Goal: Task Accomplishment & Management: Manage account settings

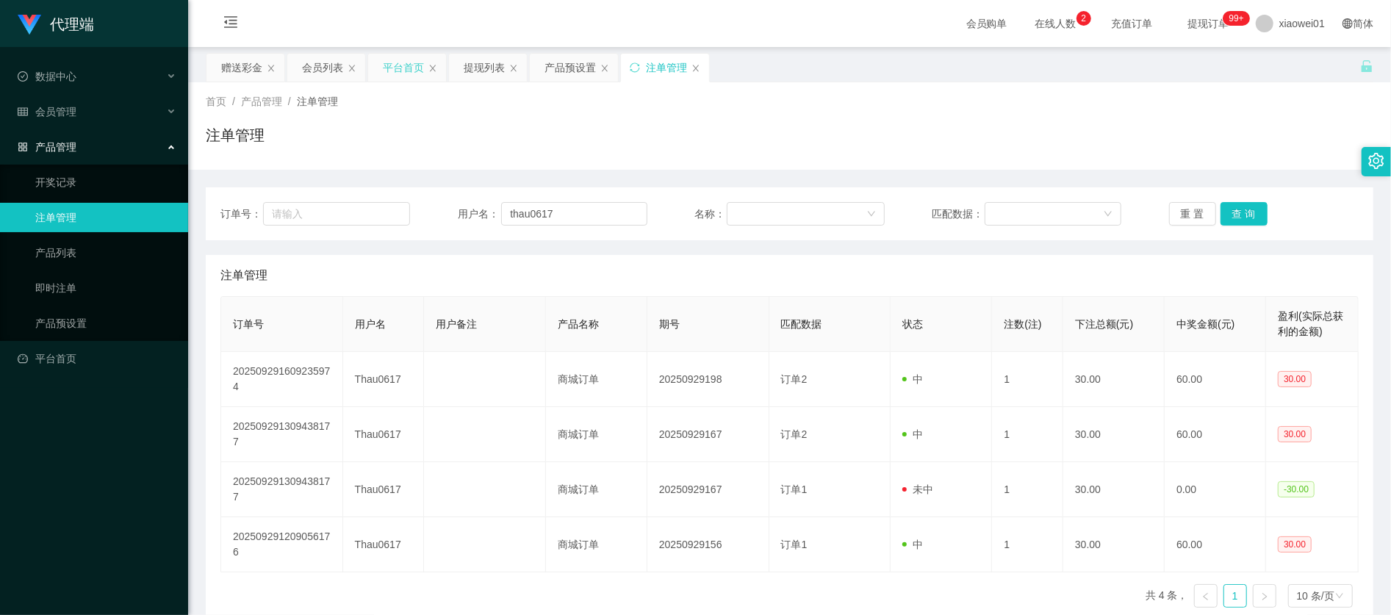
click at [404, 65] on div "平台首页" at bounding box center [403, 68] width 41 height 28
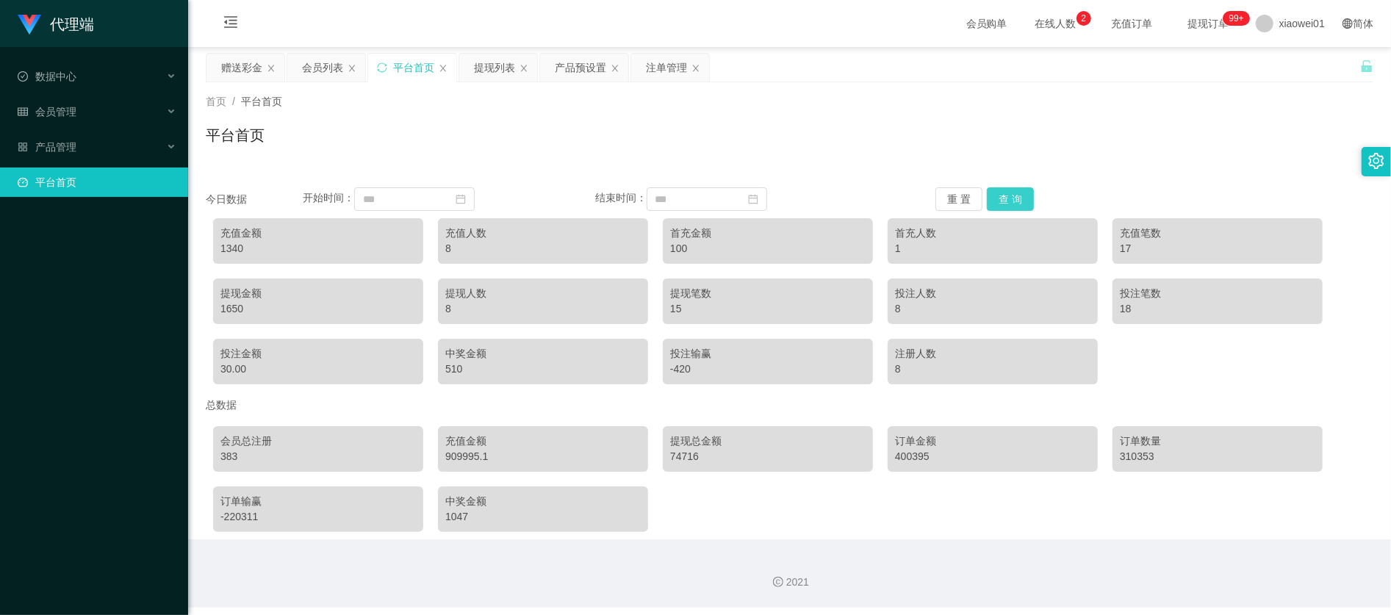
click at [1012, 188] on button "查 询" at bounding box center [1010, 199] width 47 height 24
click at [267, 65] on icon "图标: close" at bounding box center [271, 68] width 9 height 9
click at [230, 71] on div "会员列表" at bounding box center [241, 68] width 41 height 28
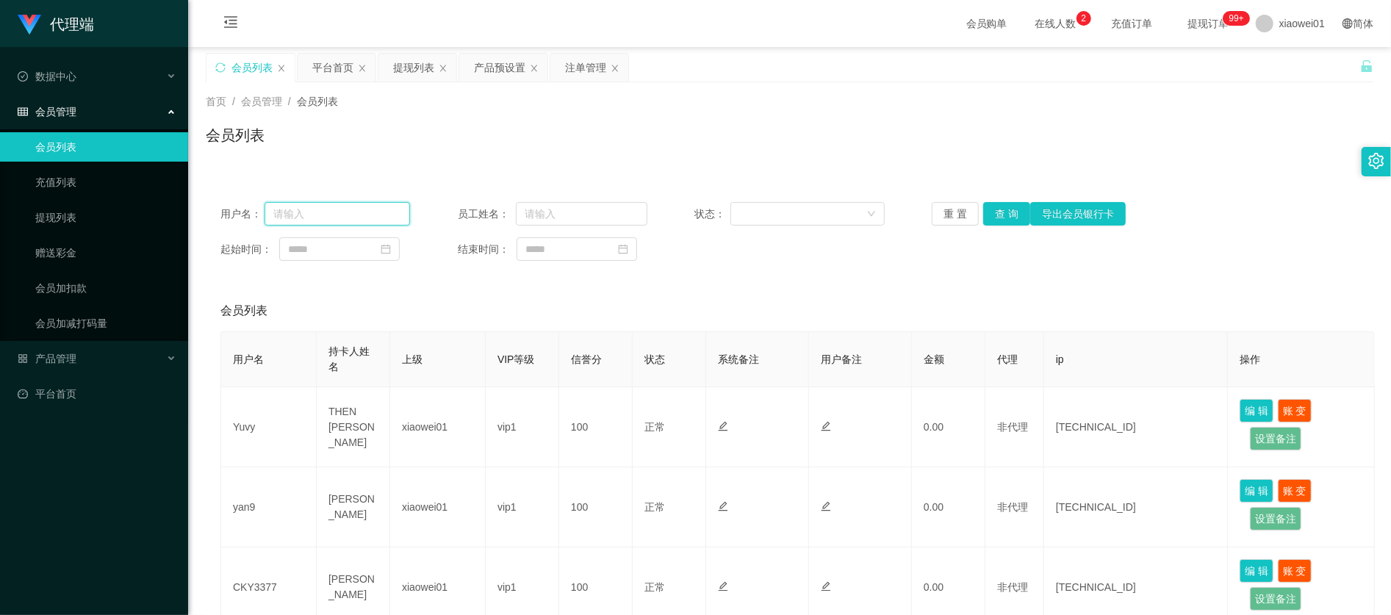
click at [381, 209] on input "text" at bounding box center [337, 214] width 146 height 24
click at [250, 62] on div "会员列表" at bounding box center [251, 68] width 41 height 28
click at [95, 239] on link "赠送彩金" at bounding box center [105, 252] width 141 height 29
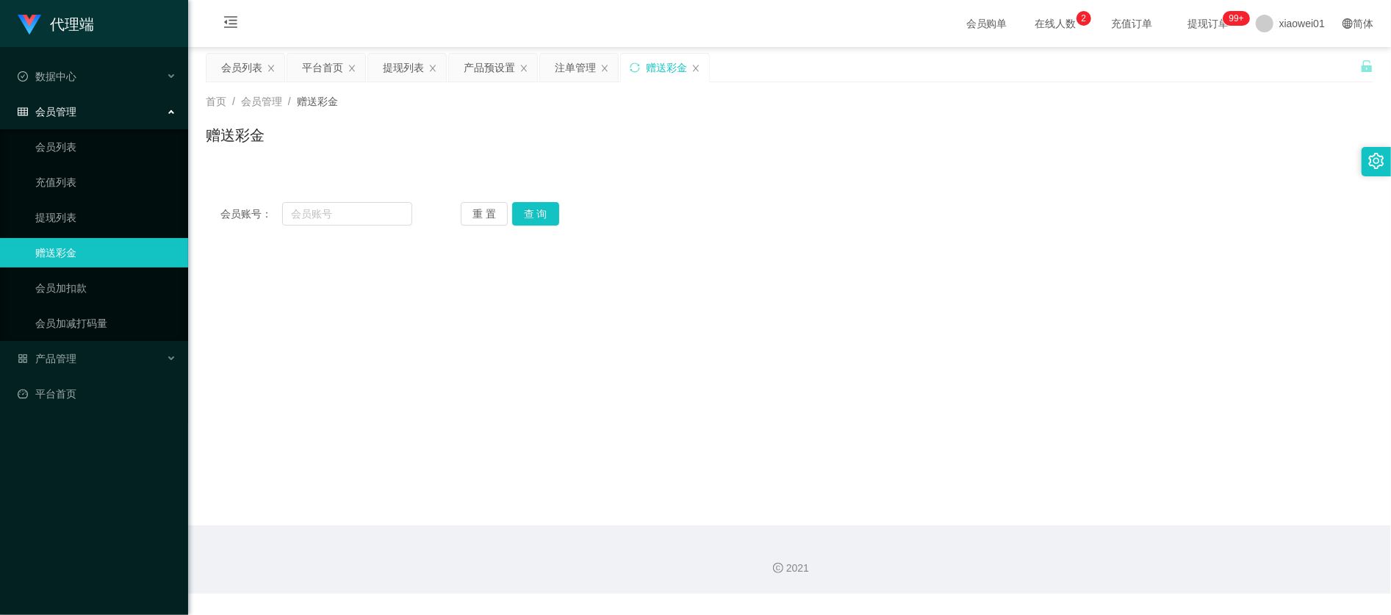
click at [373, 197] on div "会员账号： 重 置 查 询 会员账号 会员姓名 账号余额 操作类型 彩金加款 彩金扣款 金额 确 定" at bounding box center [789, 213] width 1167 height 53
click at [377, 210] on input "text" at bounding box center [347, 214] width 130 height 24
paste input "yan9"
type input "yan9"
click at [533, 220] on button "查 询" at bounding box center [535, 214] width 47 height 24
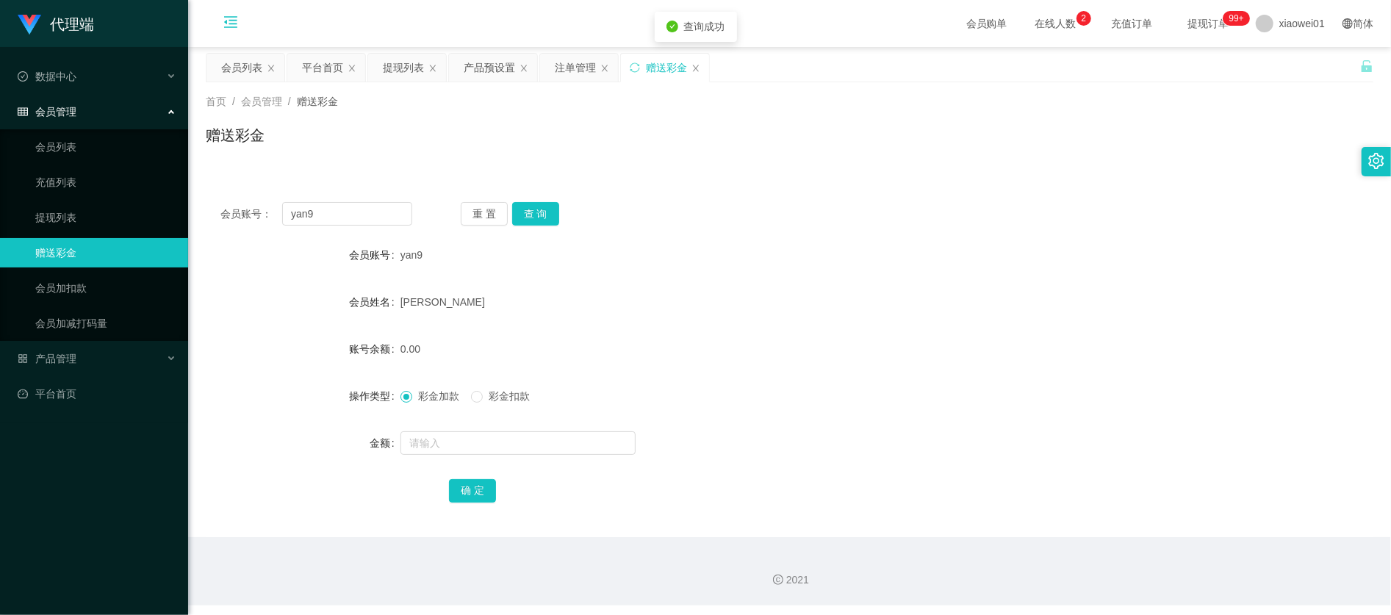
click at [222, 22] on icon "图标: menu-fold" at bounding box center [231, 24] width 50 height 47
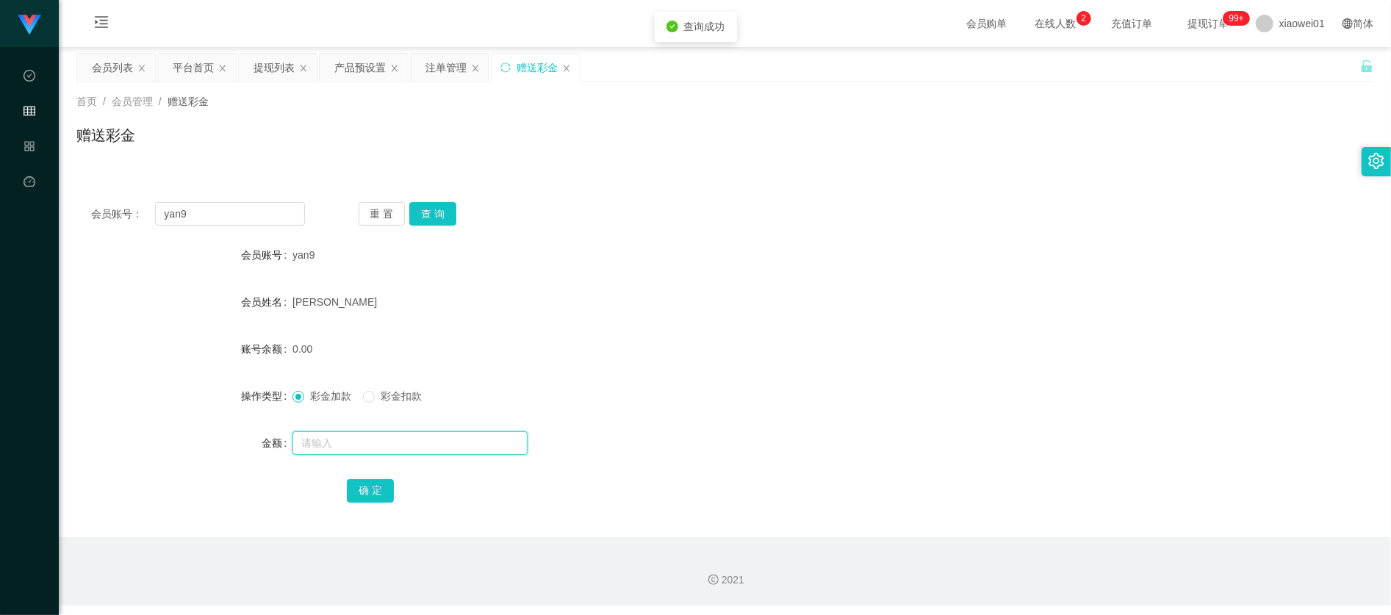
click at [409, 439] on input "text" at bounding box center [409, 443] width 235 height 24
type input "100"
click at [376, 491] on button "确 定" at bounding box center [370, 491] width 47 height 24
click at [588, 306] on div "[PERSON_NAME]" at bounding box center [670, 301] width 757 height 29
click at [509, 65] on icon "图标: sync" at bounding box center [505, 67] width 10 height 10
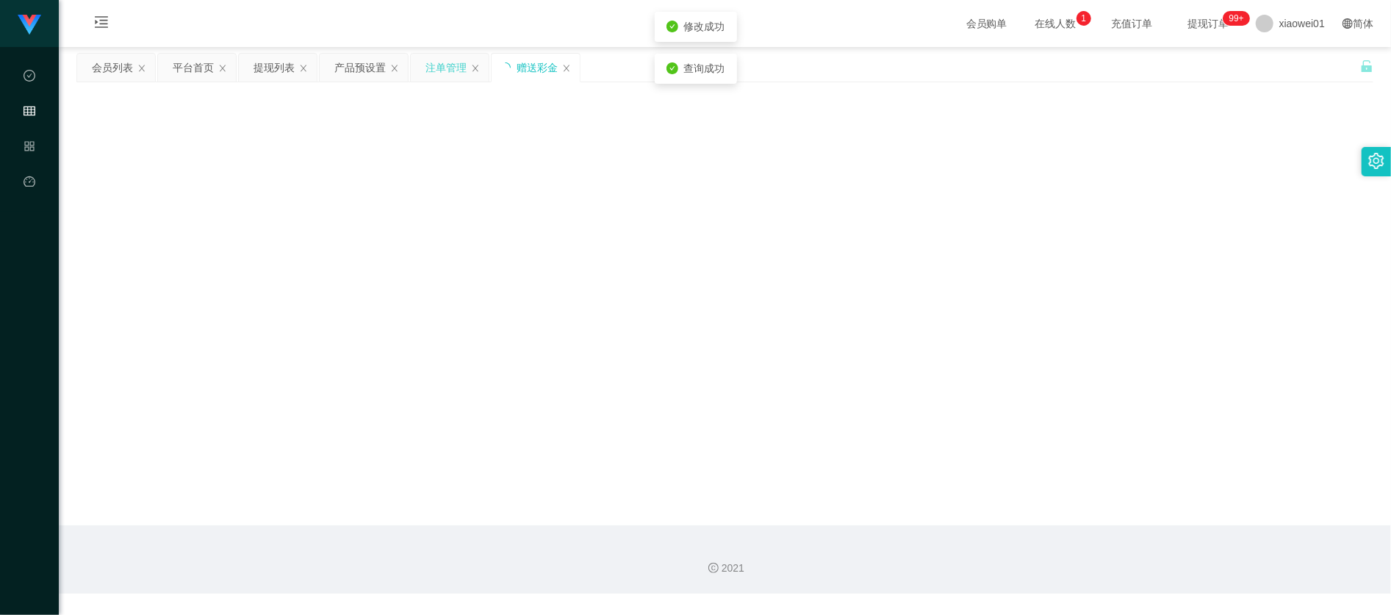
click at [453, 66] on div "注单管理" at bounding box center [445, 68] width 41 height 28
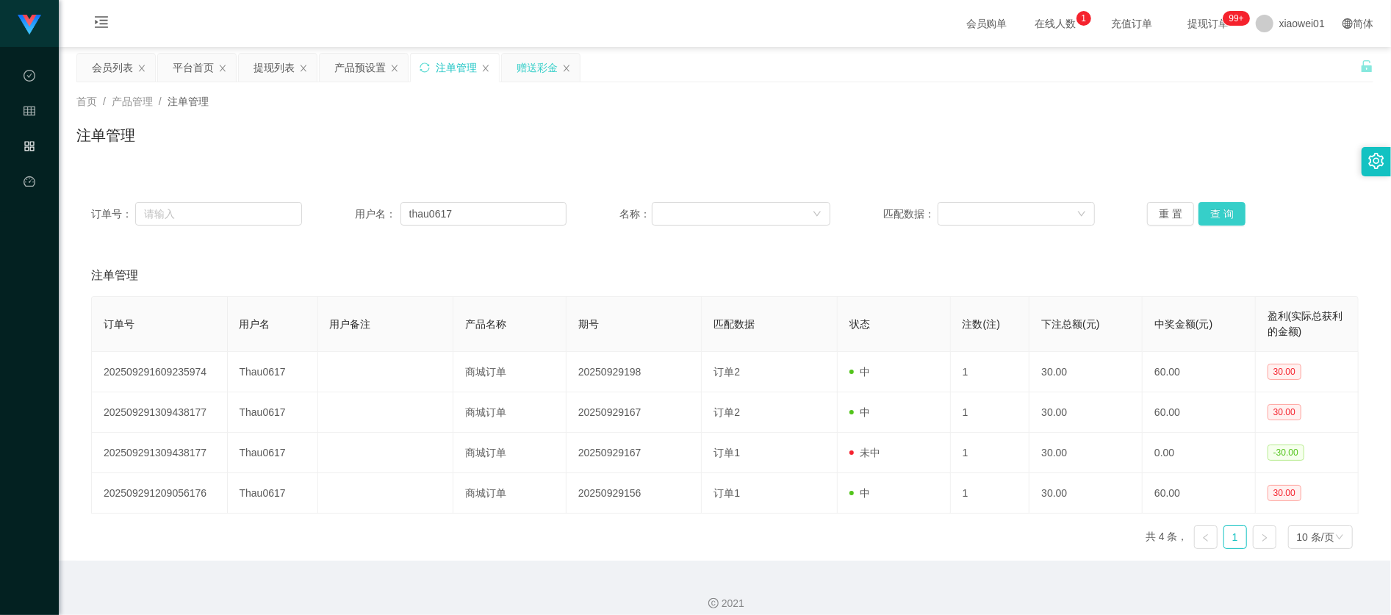
click at [1229, 216] on button "查 询" at bounding box center [1221, 214] width 47 height 24
drag, startPoint x: 479, startPoint y: 218, endPoint x: 1, endPoint y: 168, distance: 480.9
click at [4, 169] on section "代理端 数据中心 会员管理 产品管理 平台首页 保存配置 重置配置 整体风格设置 主题色 导航设置 内容区域宽度 定宽 固定Header 固定侧边栏 其他设置…" at bounding box center [695, 314] width 1391 height 629
paste input "yan9"
type input "yan9"
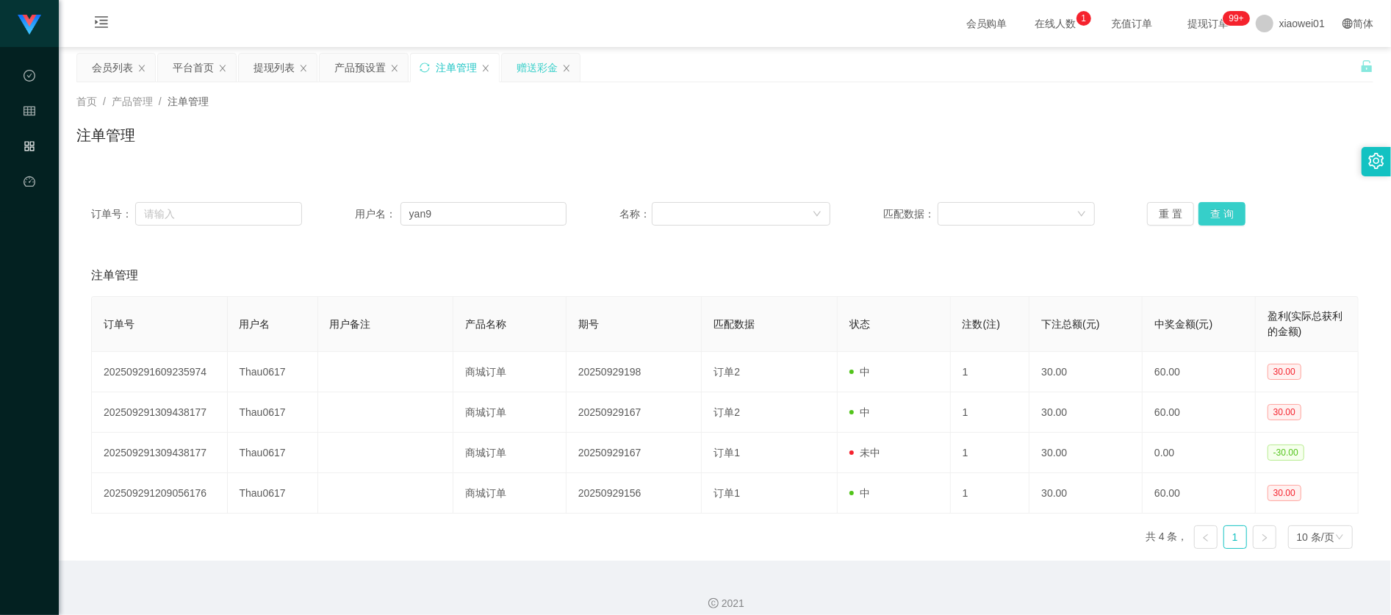
click at [1225, 217] on button "查 询" at bounding box center [1221, 214] width 47 height 24
